Goal: Navigation & Orientation: Find specific page/section

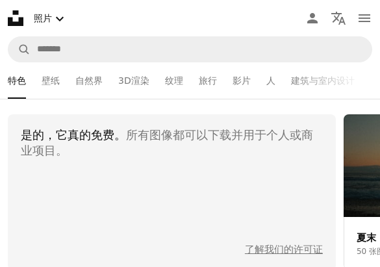
click at [56, 69] on link "壁纸" at bounding box center [51, 80] width 18 height 36
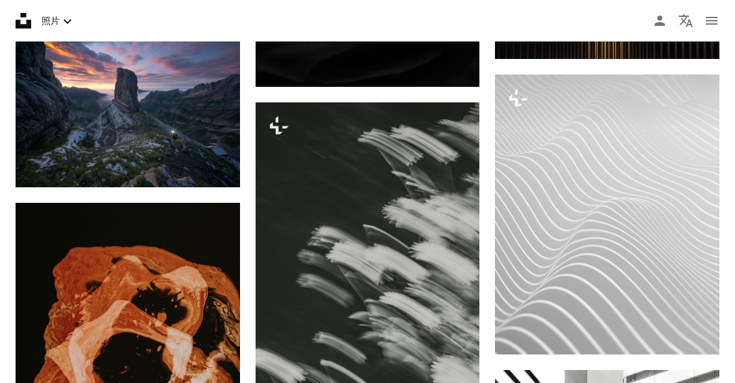
scroll to position [5945, 0]
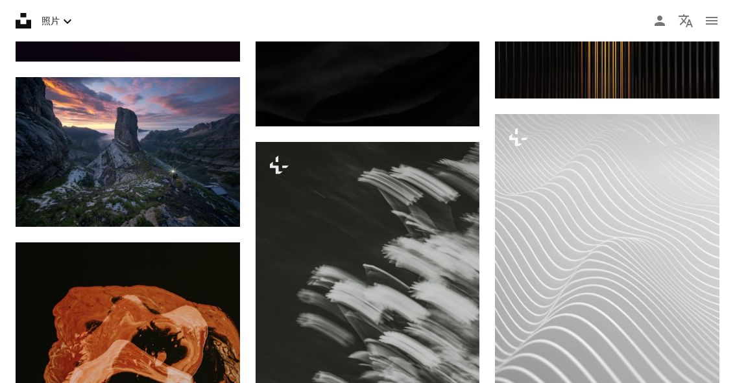
click at [64, 23] on icon "Chevron down" at bounding box center [68, 22] width 16 height 16
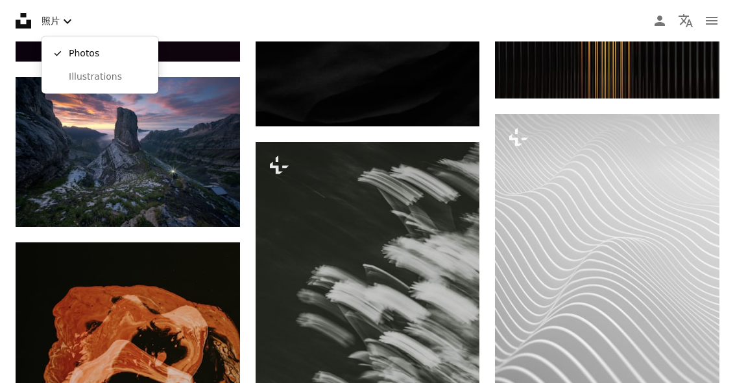
click at [47, 18] on font "照片" at bounding box center [51, 21] width 18 height 14
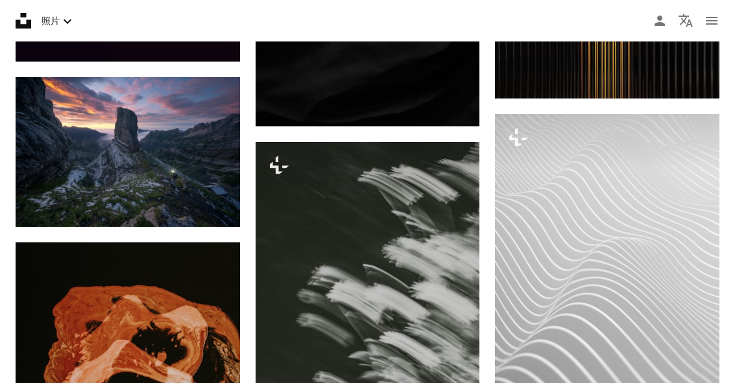
click at [329, 22] on nav "Unsplash logo Unsplash Home A photo Pen Tool A compass A stack of folders Downl…" at bounding box center [367, 21] width 735 height 42
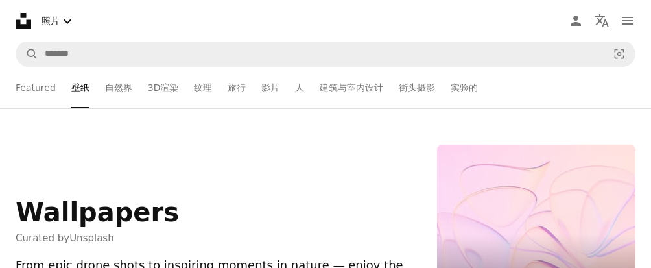
scroll to position [0, 0]
click at [207, 92] on link "纹理" at bounding box center [203, 88] width 18 height 42
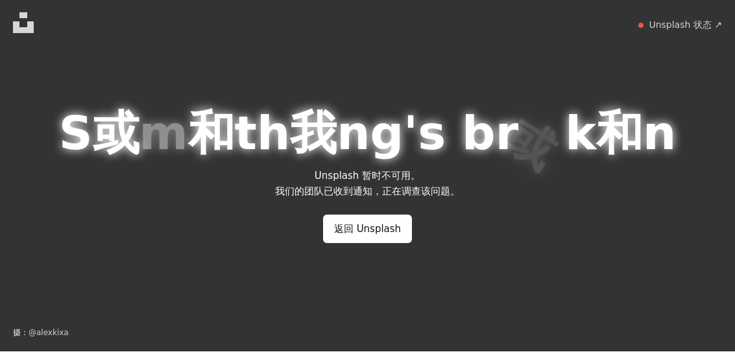
scroll to position [16, 0]
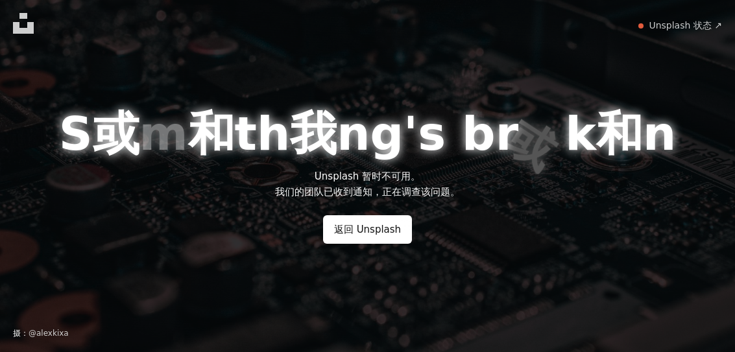
click at [379, 219] on link "返回 Unsplash" at bounding box center [367, 229] width 89 height 29
